Goal: Task Accomplishment & Management: Use online tool/utility

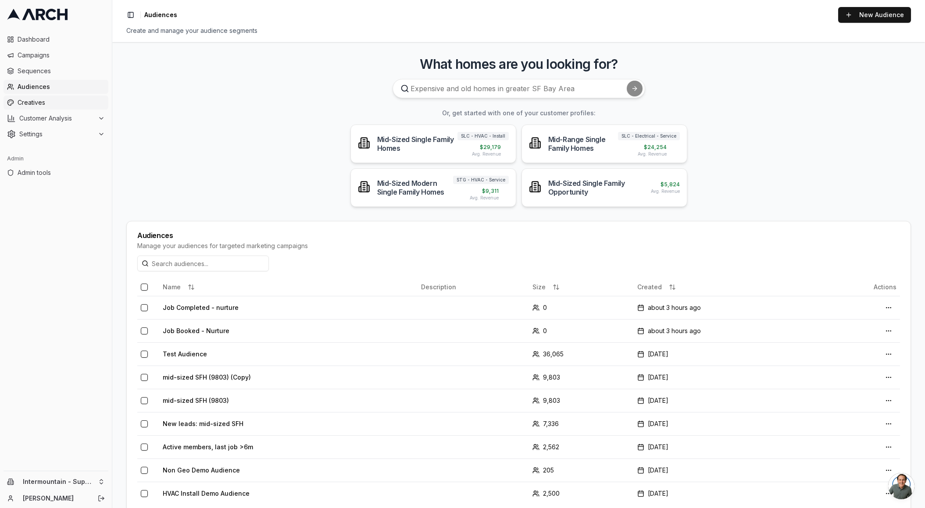
click at [46, 100] on span "Creatives" at bounding box center [61, 102] width 87 height 9
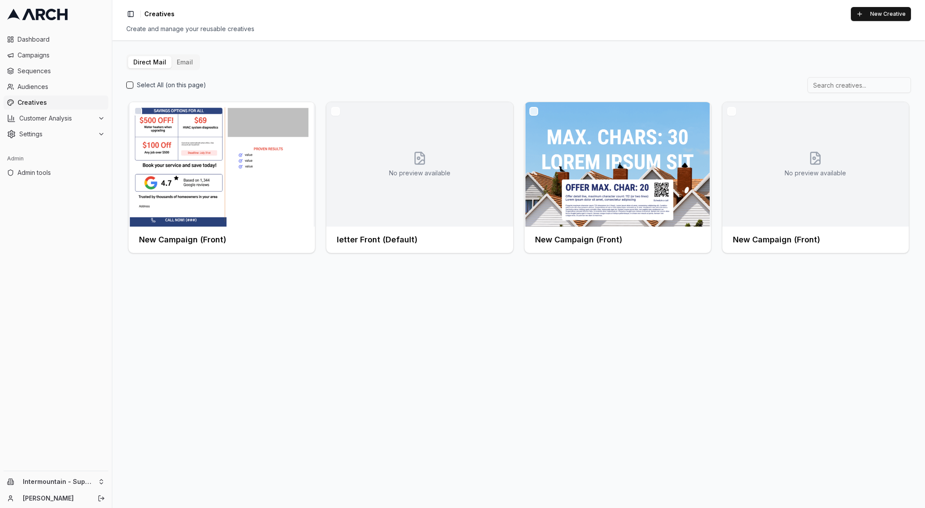
click at [182, 64] on button "Email" at bounding box center [185, 62] width 27 height 12
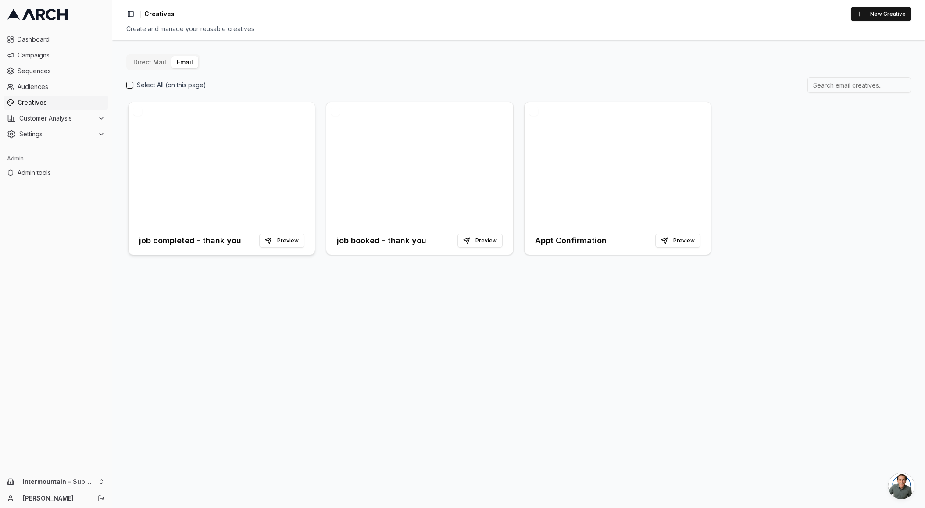
click at [245, 116] on div at bounding box center [222, 164] width 186 height 125
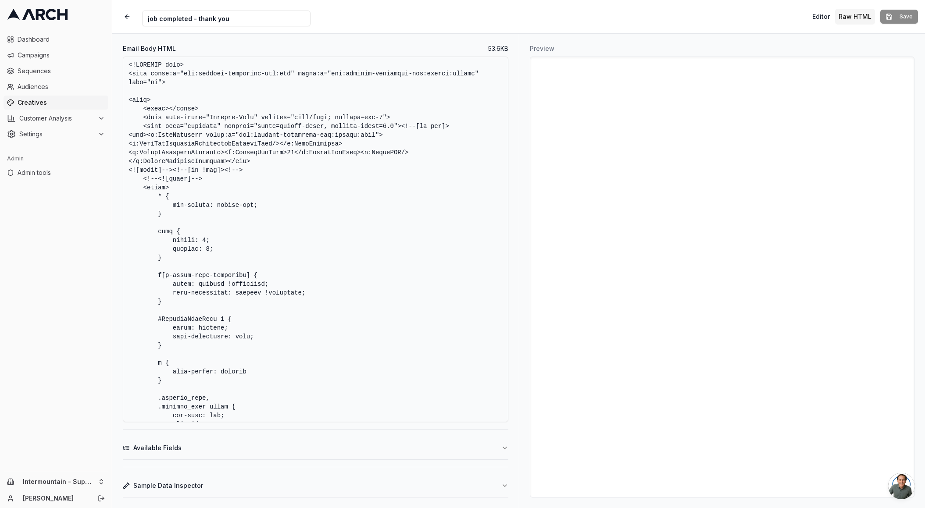
click at [270, 131] on textarea "Email Body HTML" at bounding box center [316, 240] width 386 height 366
click at [336, 154] on textarea "Email Body HTML" at bounding box center [316, 240] width 386 height 366
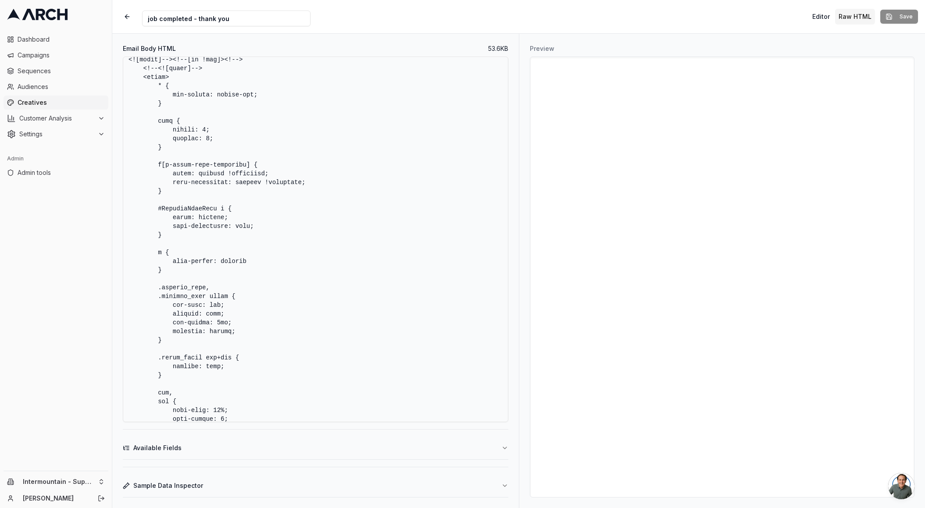
scroll to position [122, 0]
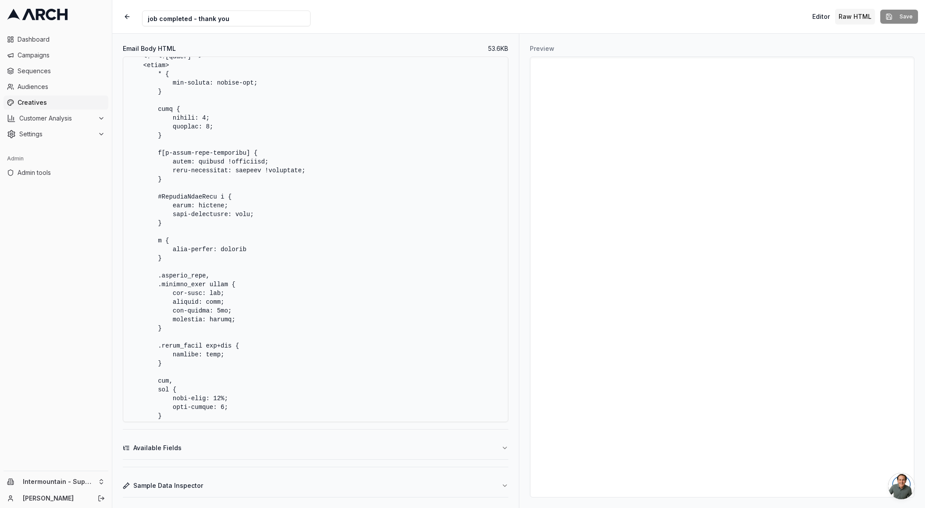
click at [294, 106] on textarea "Email Body HTML" at bounding box center [316, 240] width 386 height 366
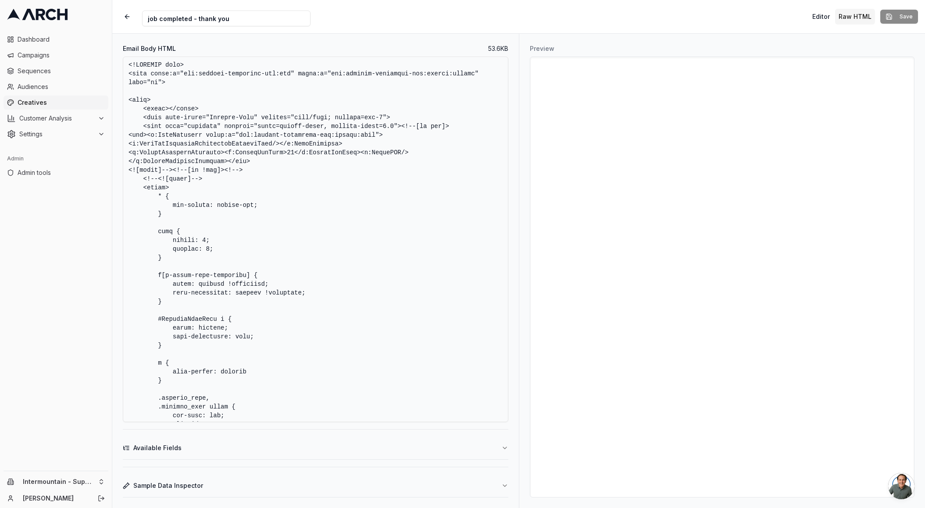
click at [287, 131] on textarea "Email Body HTML" at bounding box center [316, 240] width 386 height 366
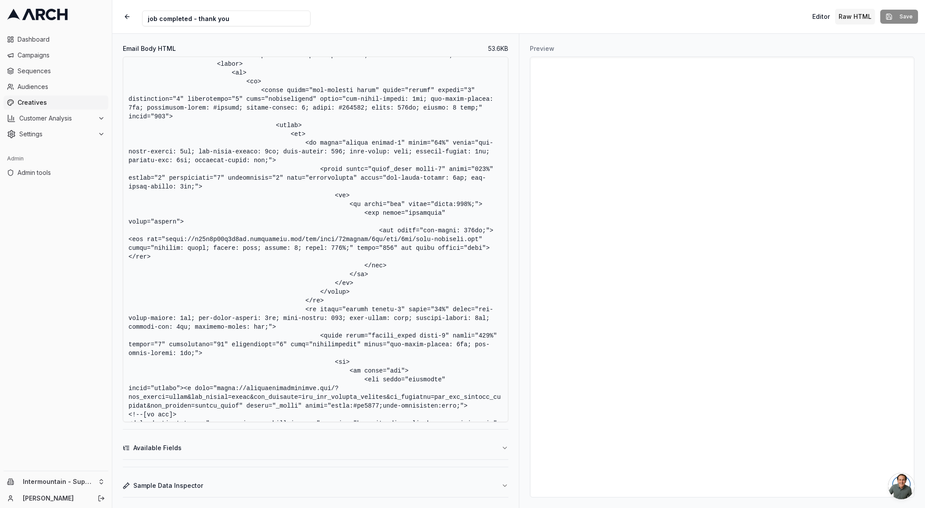
drag, startPoint x: 200, startPoint y: 241, endPoint x: 480, endPoint y: 241, distance: 279.9
click at [480, 241] on textarea "Email Body HTML" at bounding box center [316, 240] width 386 height 366
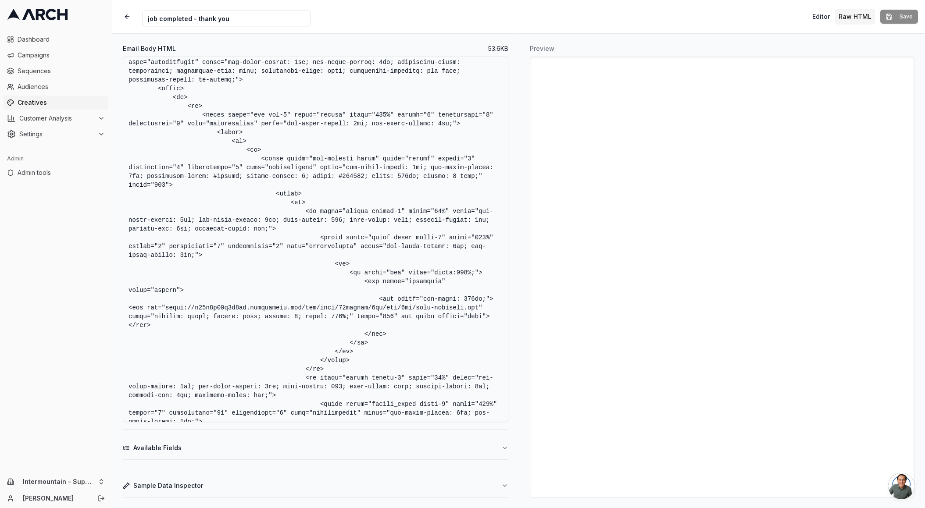
scroll to position [1581, 0]
click at [127, 14] on button "button" at bounding box center [127, 17] width 16 height 16
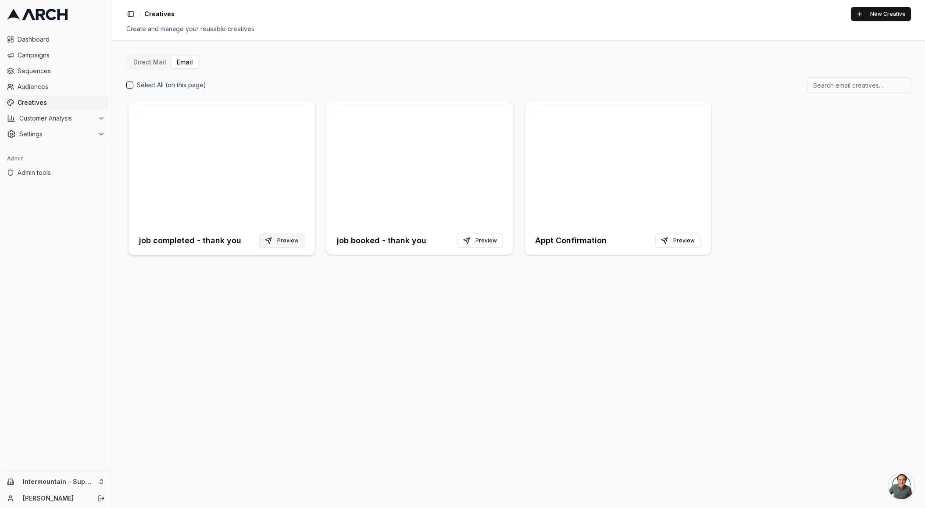
click at [287, 242] on button "Preview" at bounding box center [281, 241] width 45 height 14
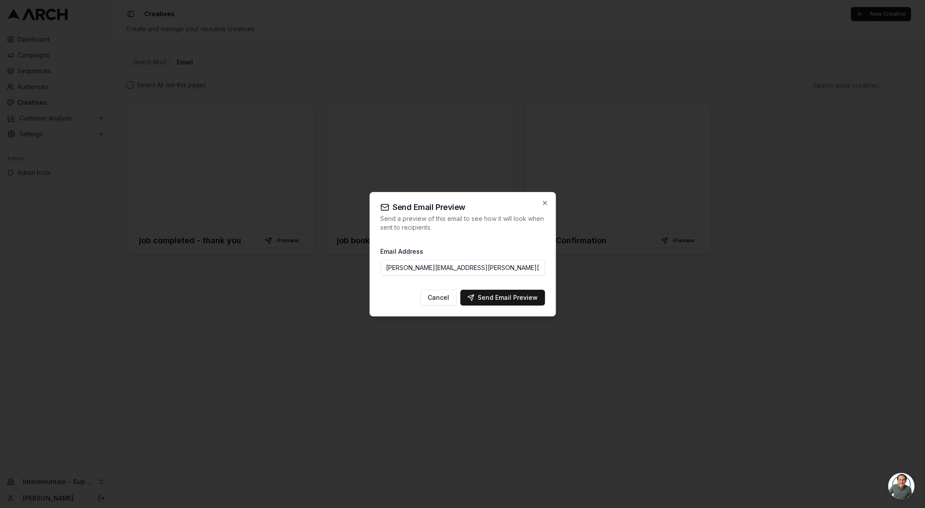
click at [508, 255] on div "Email Address [PERSON_NAME][EMAIL_ADDRESS][PERSON_NAME][DOMAIN_NAME]" at bounding box center [462, 261] width 164 height 30
click at [511, 300] on div "Send Email Preview" at bounding box center [502, 297] width 71 height 9
type input "[PERSON_NAME][EMAIL_ADDRESS][DOMAIN_NAME]"
